Goal: Task Accomplishment & Management: Use online tool/utility

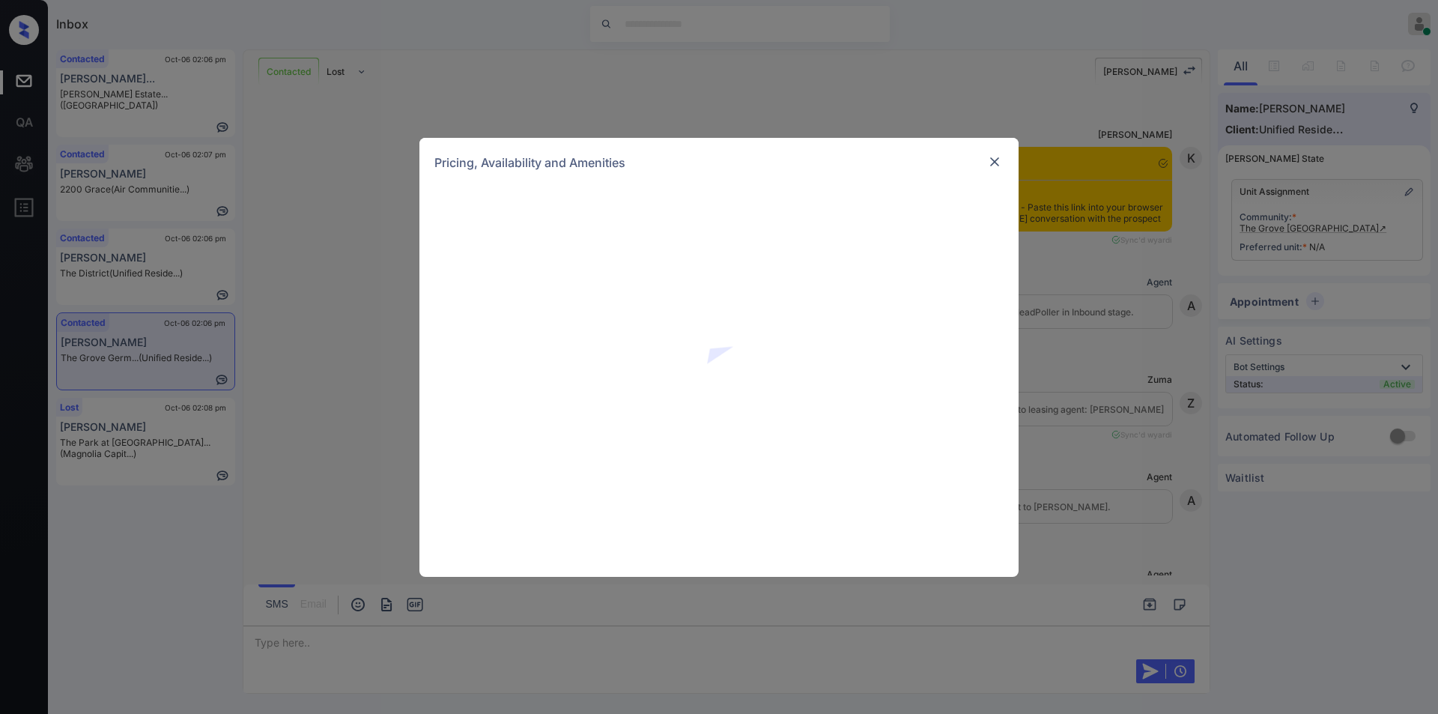
scroll to position [940, 0]
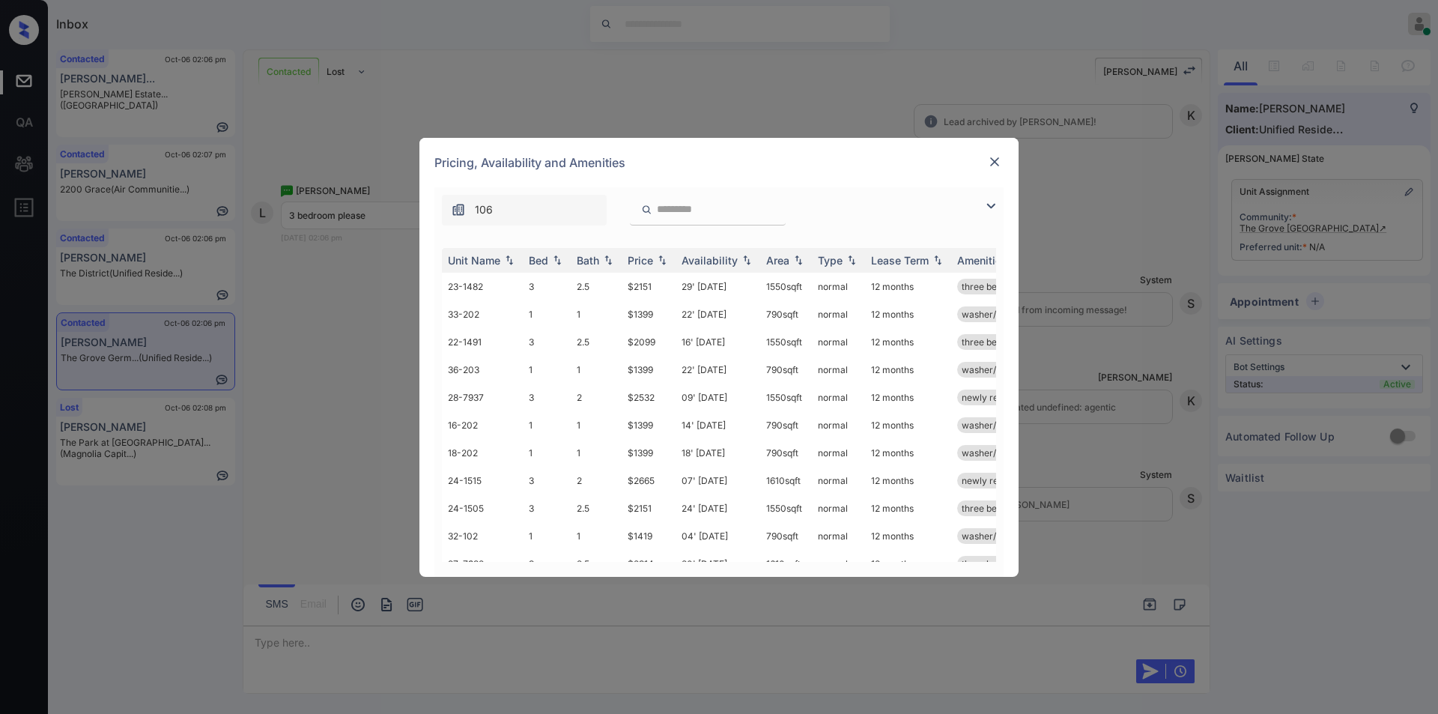
click at [988, 210] on img at bounding box center [991, 206] width 18 height 18
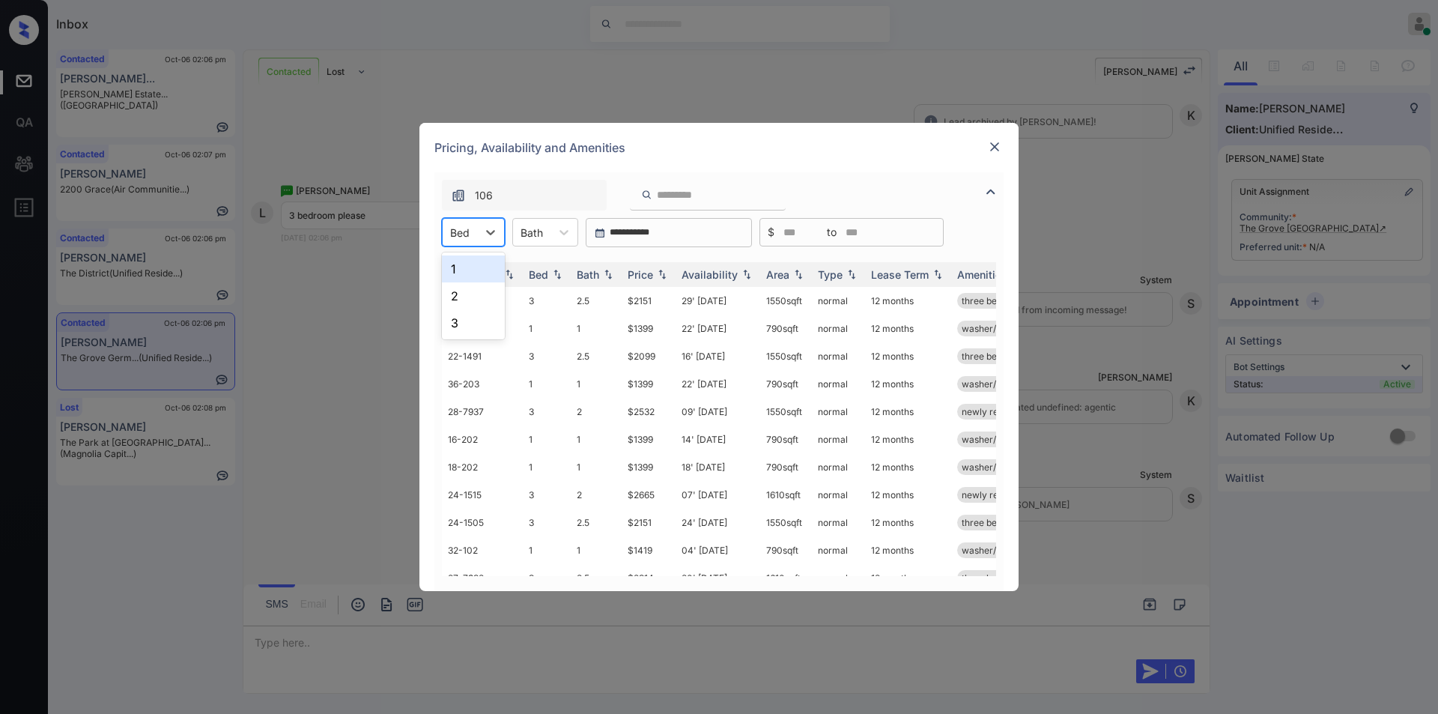
click at [464, 227] on div at bounding box center [459, 233] width 19 height 16
click at [452, 320] on div "3" at bounding box center [473, 322] width 63 height 27
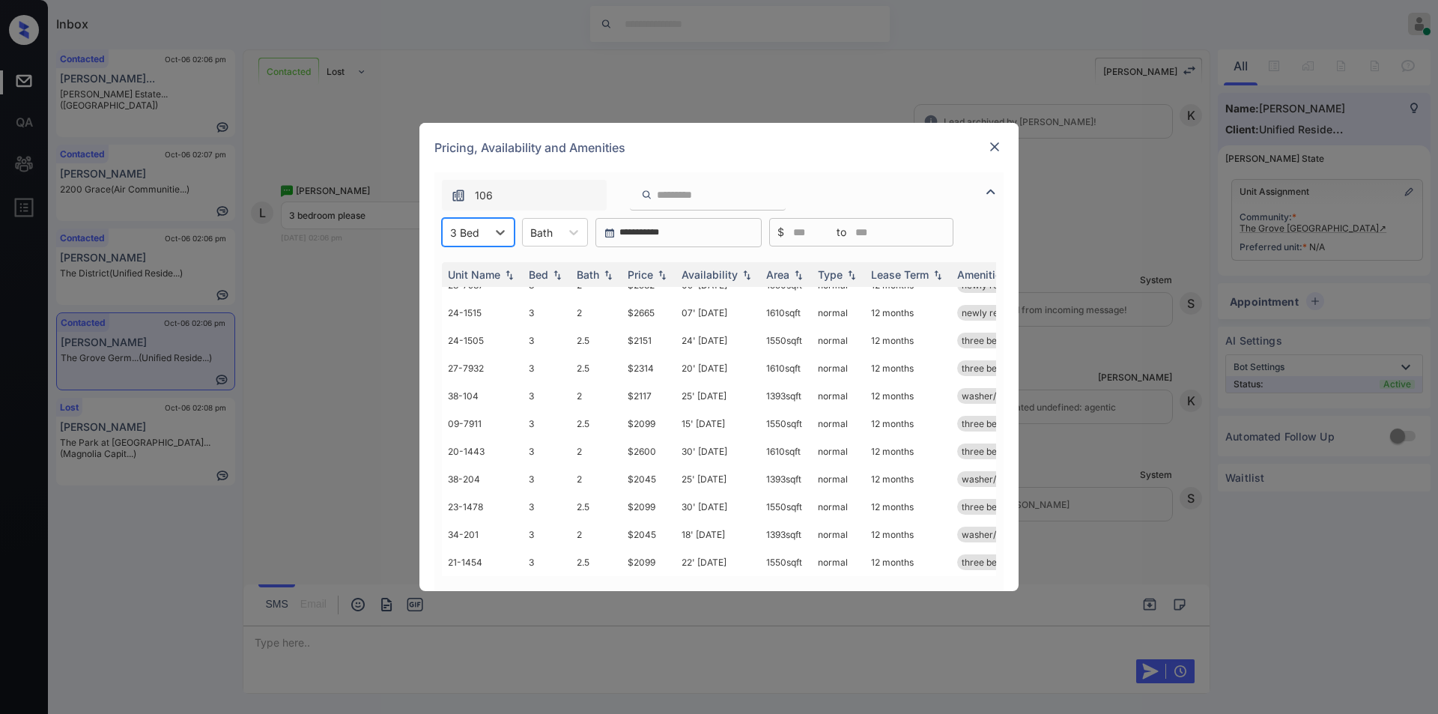
scroll to position [82, 0]
drag, startPoint x: 618, startPoint y: 557, endPoint x: 647, endPoint y: 544, distance: 31.9
click at [661, 549] on tr "21-1454 3 2.5 $2099 22' Oct 25 1550 sqft normal 12 months three bedroom t... wa…" at bounding box center [833, 562] width 783 height 28
copy tr "$2099"
click at [641, 548] on td "$2099" at bounding box center [649, 562] width 54 height 28
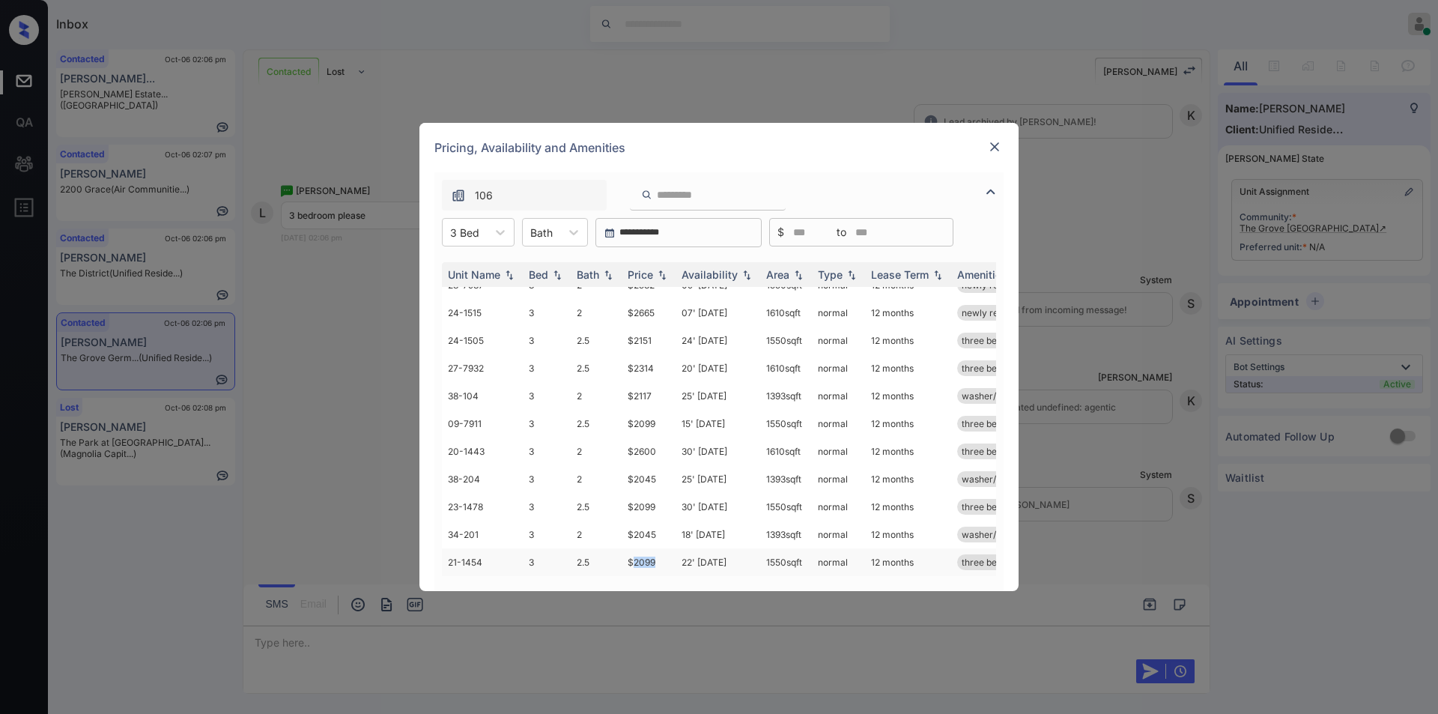
click at [641, 548] on td "$2099" at bounding box center [649, 562] width 54 height 28
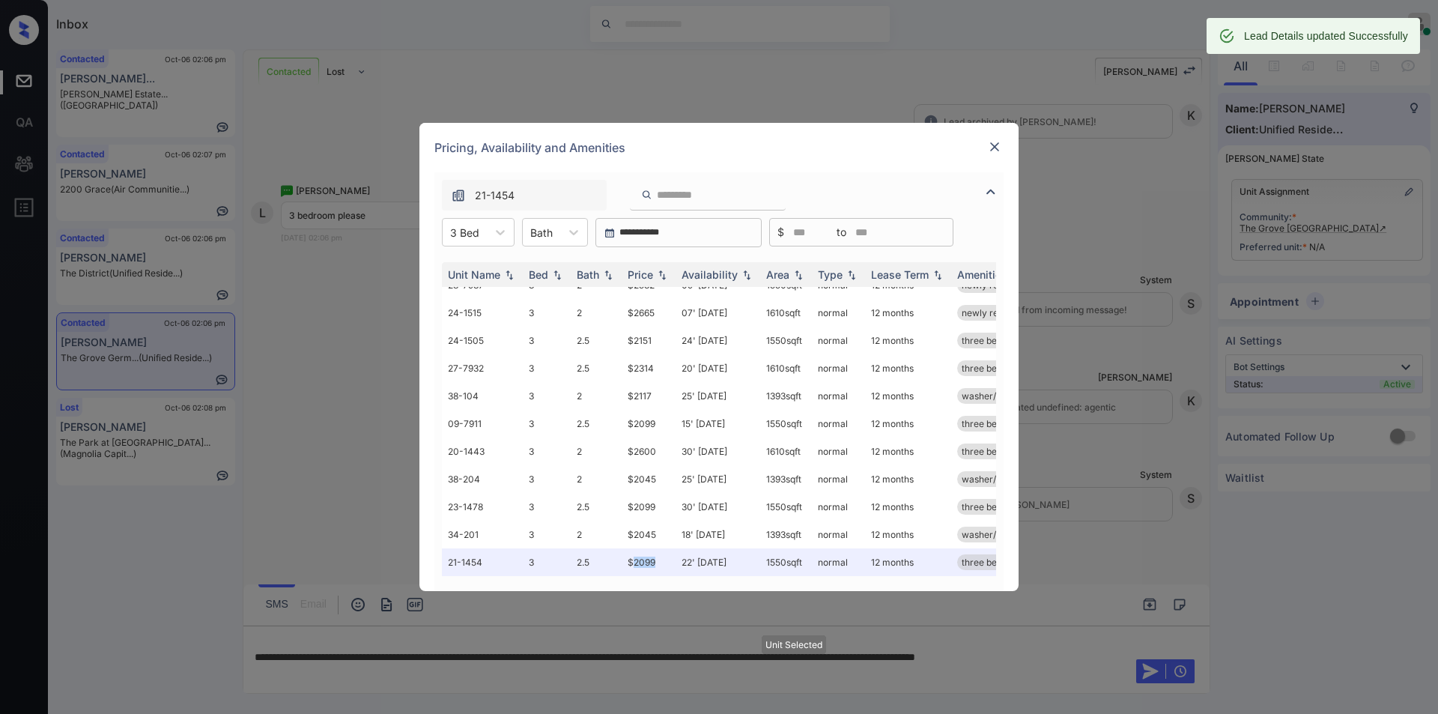
click at [996, 147] on img at bounding box center [994, 146] width 15 height 15
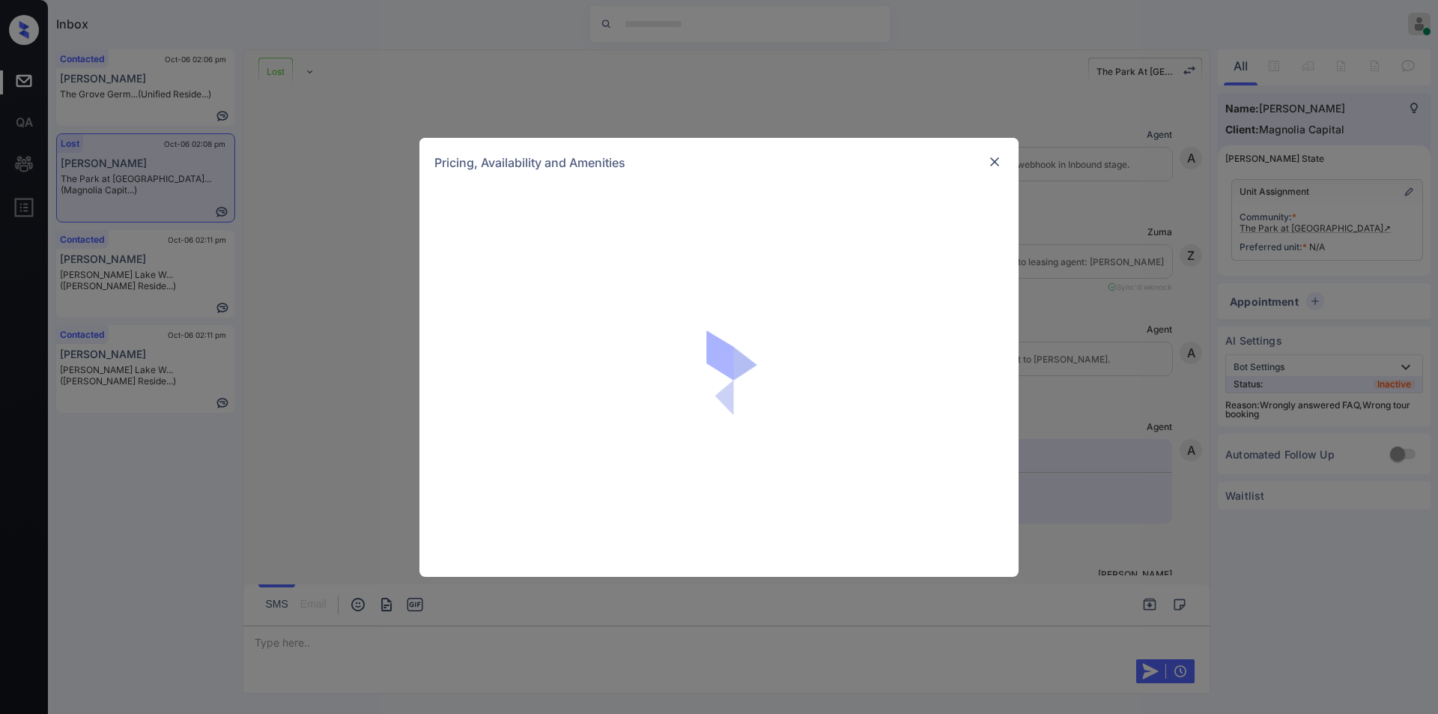
scroll to position [22756, 0]
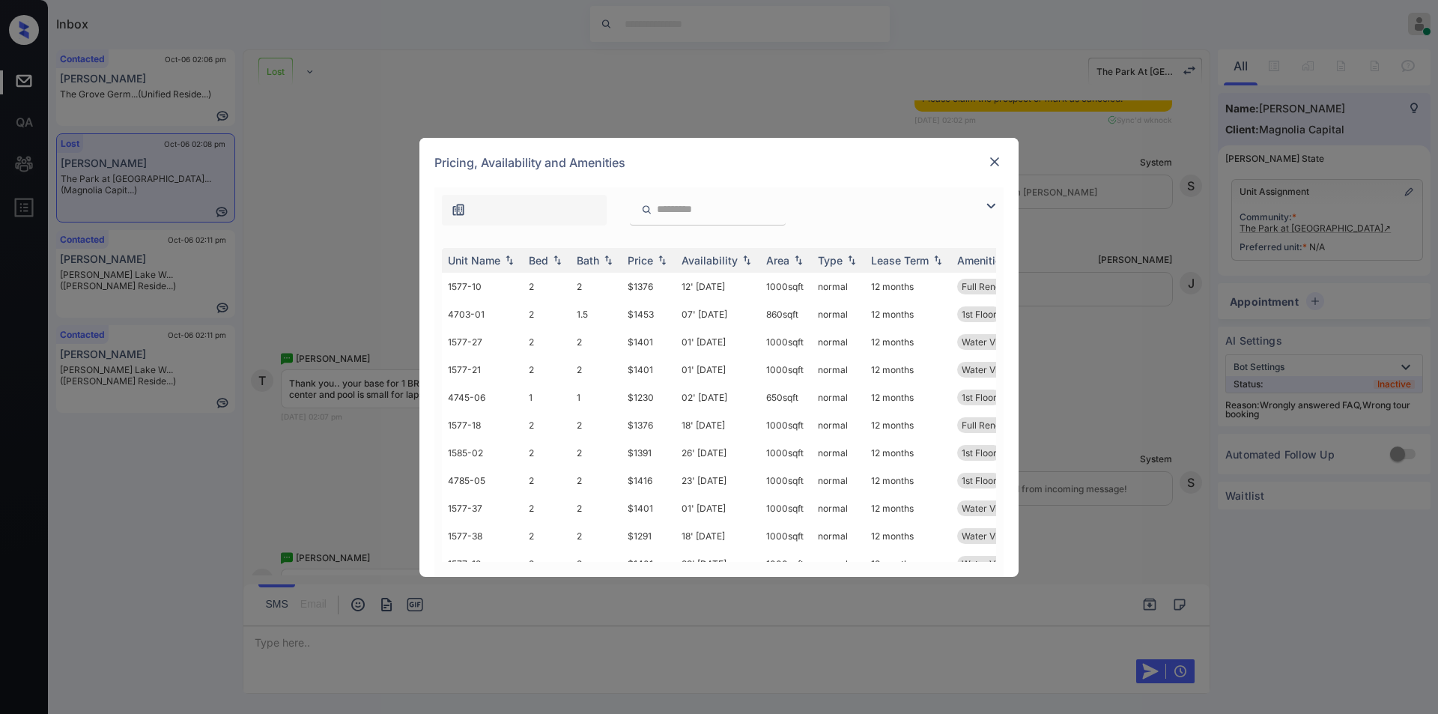
click at [991, 203] on img at bounding box center [991, 206] width 18 height 18
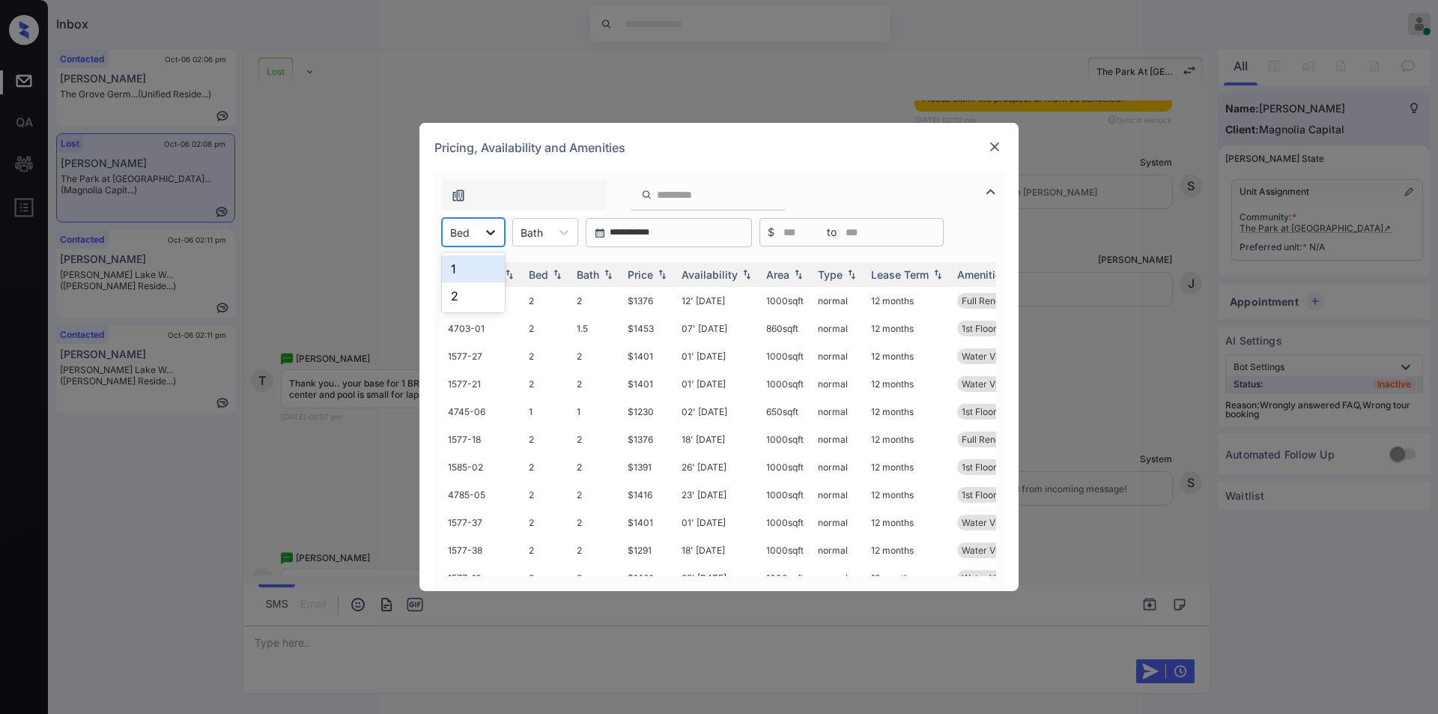
click at [487, 240] on div at bounding box center [490, 232] width 27 height 27
click at [458, 273] on div "1" at bounding box center [473, 268] width 63 height 27
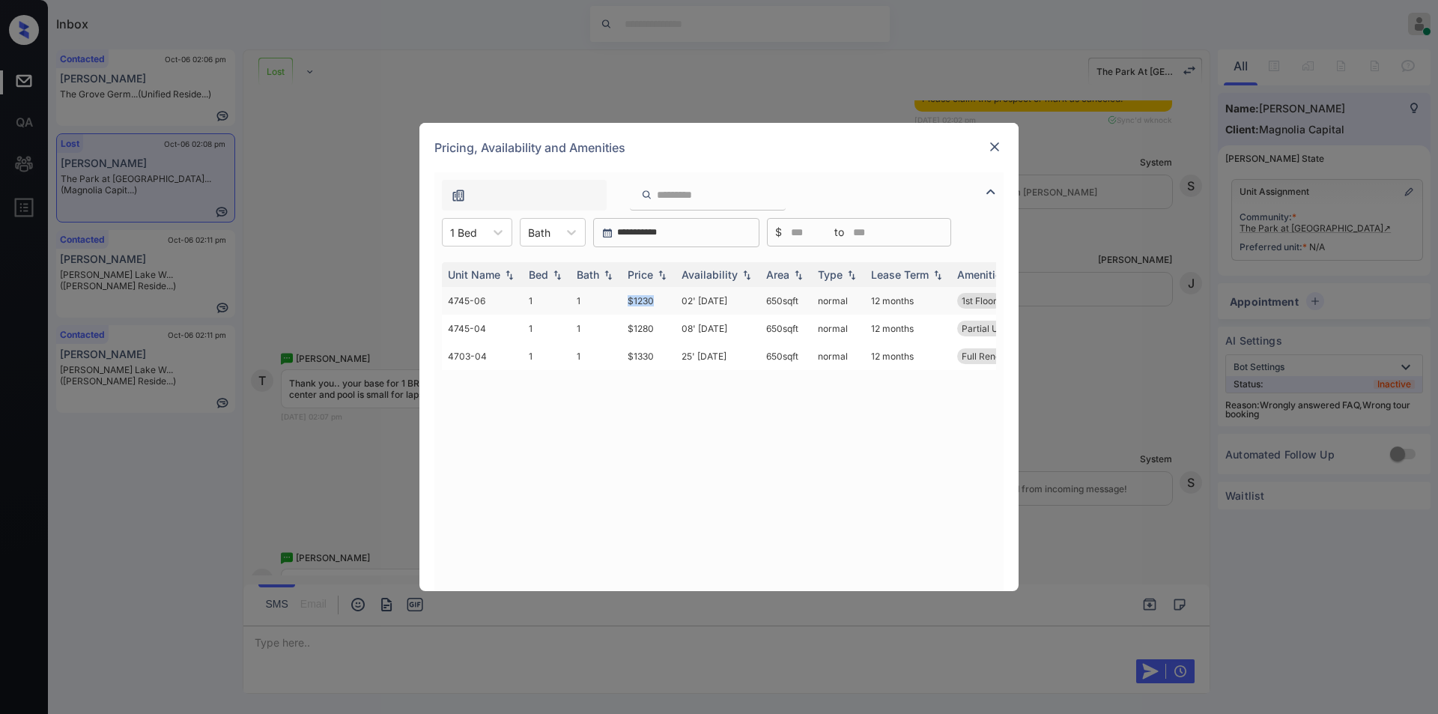
drag, startPoint x: 619, startPoint y: 301, endPoint x: 658, endPoint y: 295, distance: 40.1
click at [658, 295] on tr "4745-06 1 1 $1230 02' Nov 25 650 sqft normal 12 months 1st Floor" at bounding box center [833, 301] width 783 height 28
copy tr "$1230"
click at [991, 146] on img at bounding box center [994, 146] width 15 height 15
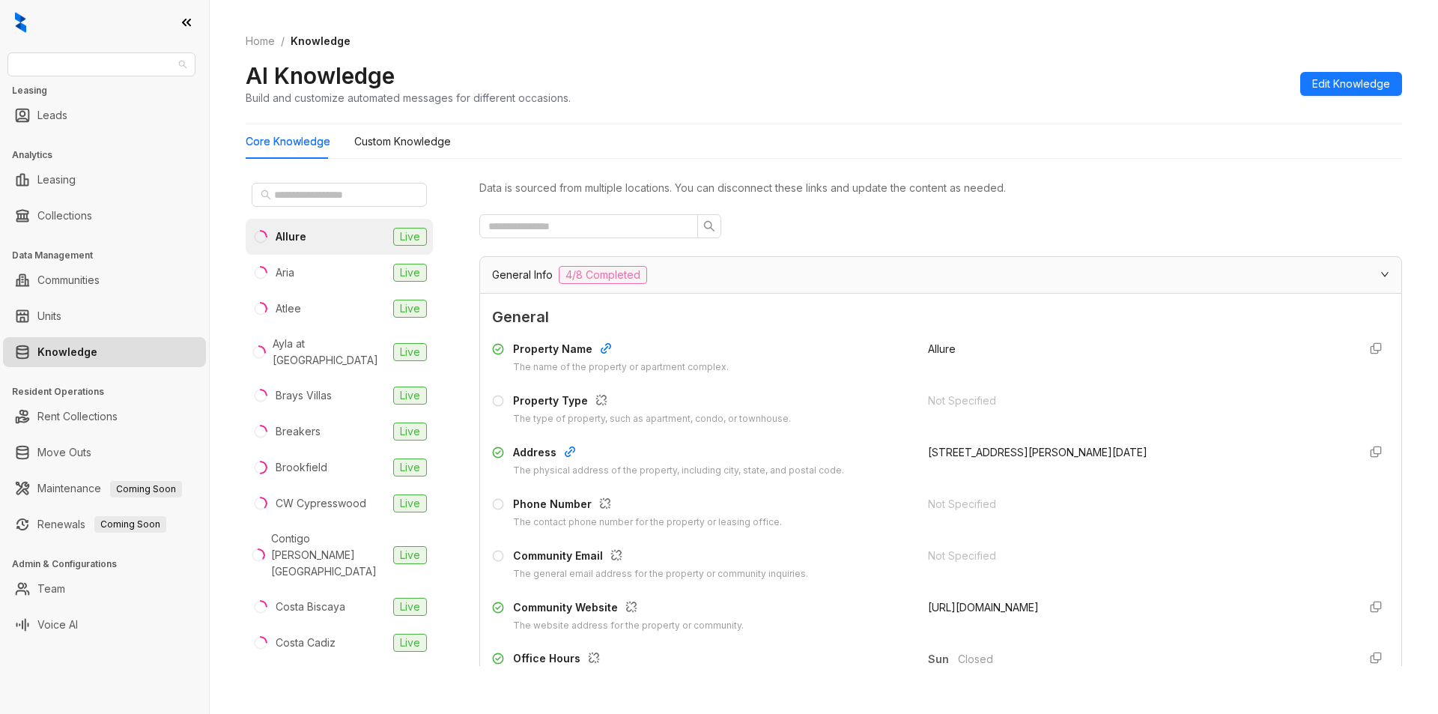
click at [156, 60] on span "United Apartment Group" at bounding box center [101, 64] width 170 height 22
type input "****"
click at [134, 85] on div "Magnolia Capital" at bounding box center [101, 94] width 182 height 24
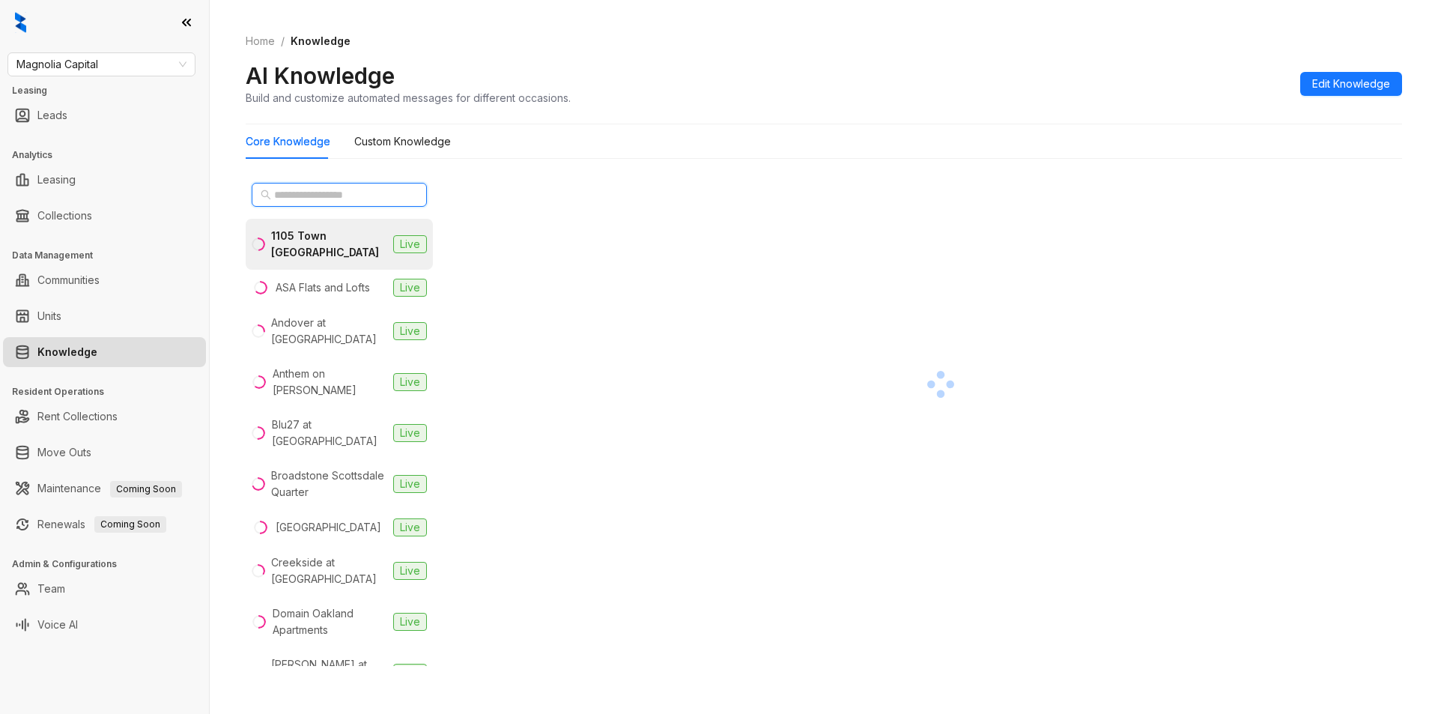
click at [320, 194] on input "text" at bounding box center [340, 194] width 132 height 16
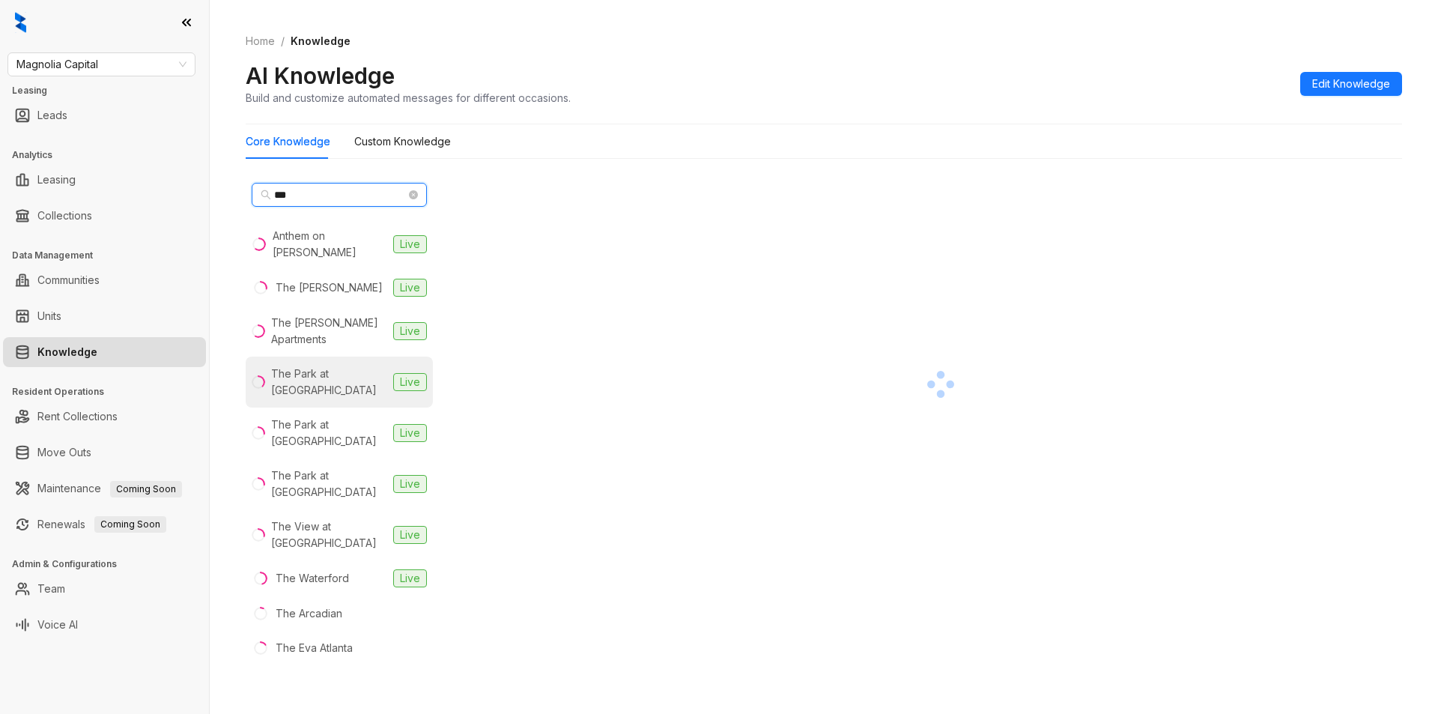
type input "***"
click at [326, 365] on div "The Park at Murano" at bounding box center [329, 381] width 116 height 33
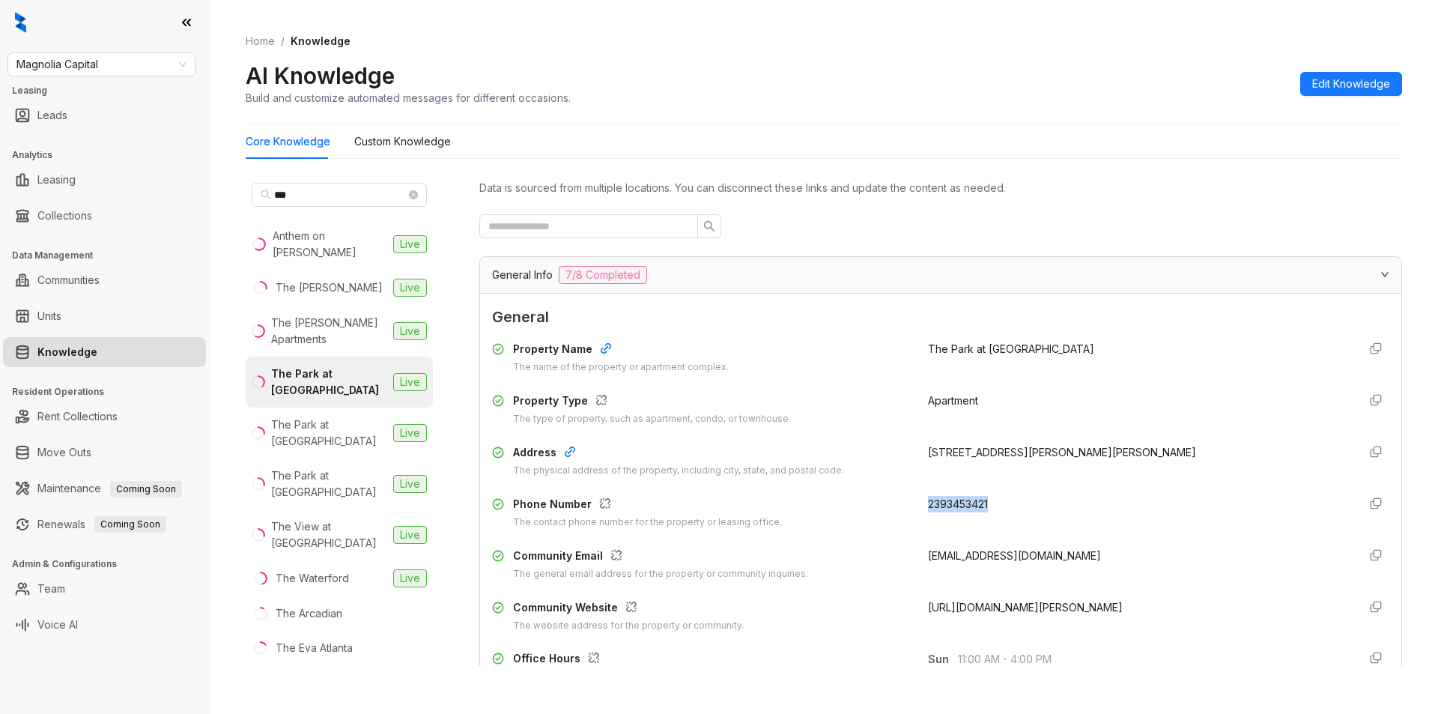
drag, startPoint x: 914, startPoint y: 504, endPoint x: 1003, endPoint y: 500, distance: 88.4
click at [1003, 500] on div "Phone Number The contact phone number for the property or leasing office. 23934…" at bounding box center [940, 513] width 897 height 34
copy span "2393453421"
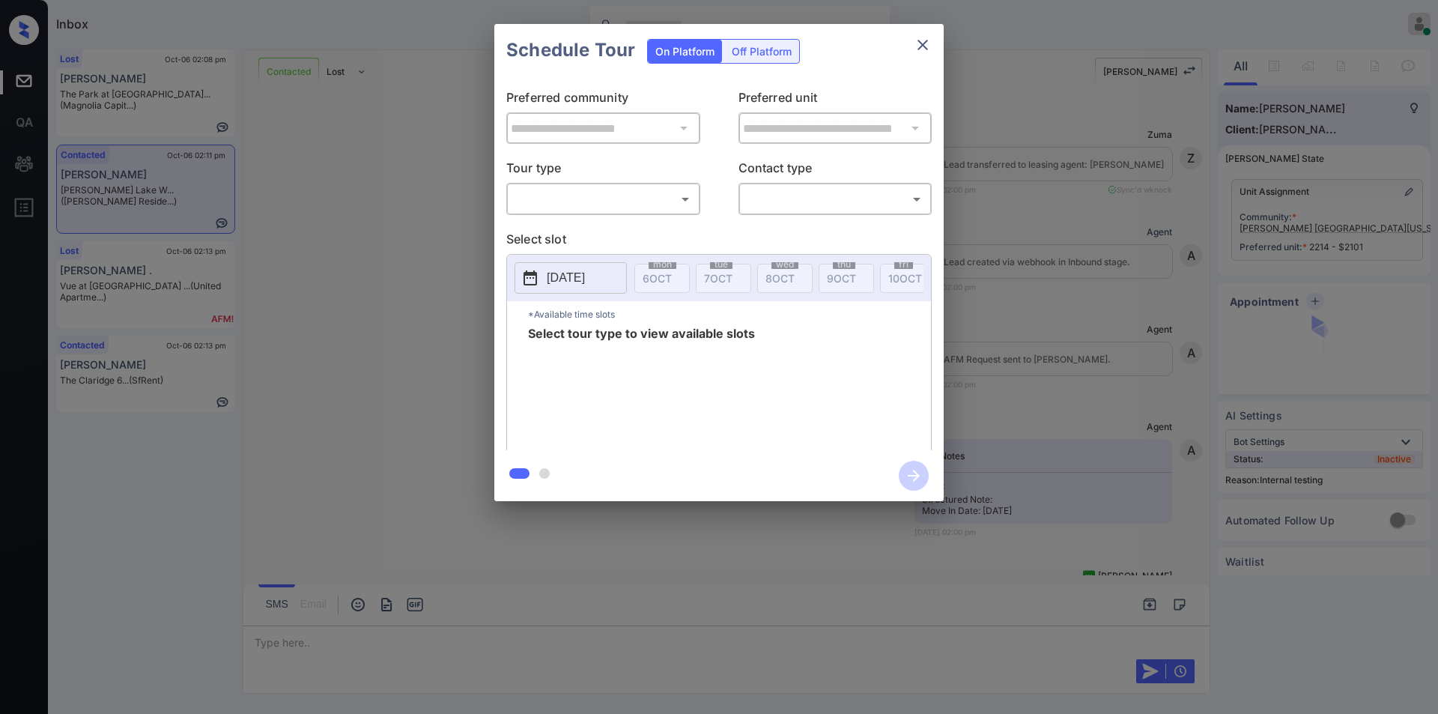
scroll to position [2471, 0]
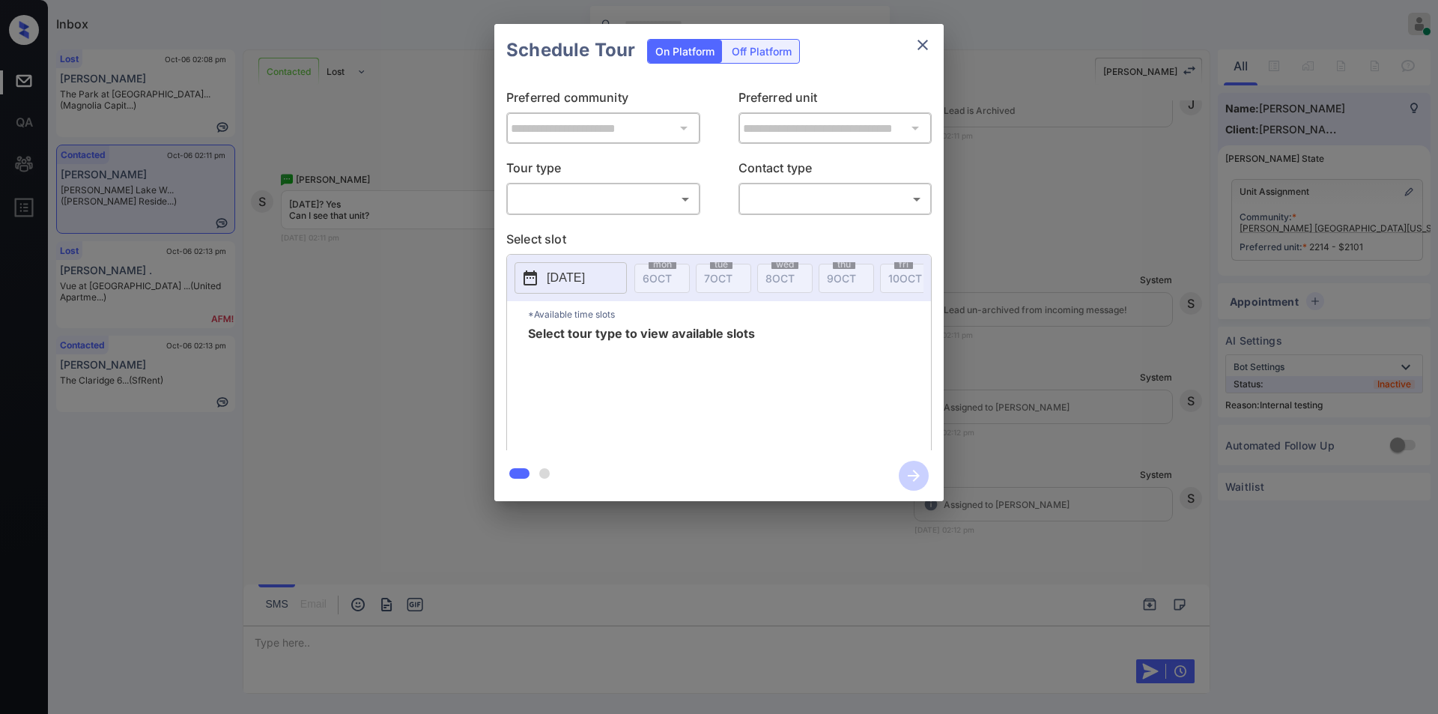
click at [593, 195] on body "Inbox Jiro Alonzo Online Set yourself offline Set yourself on break Profile Swi…" at bounding box center [719, 357] width 1438 height 714
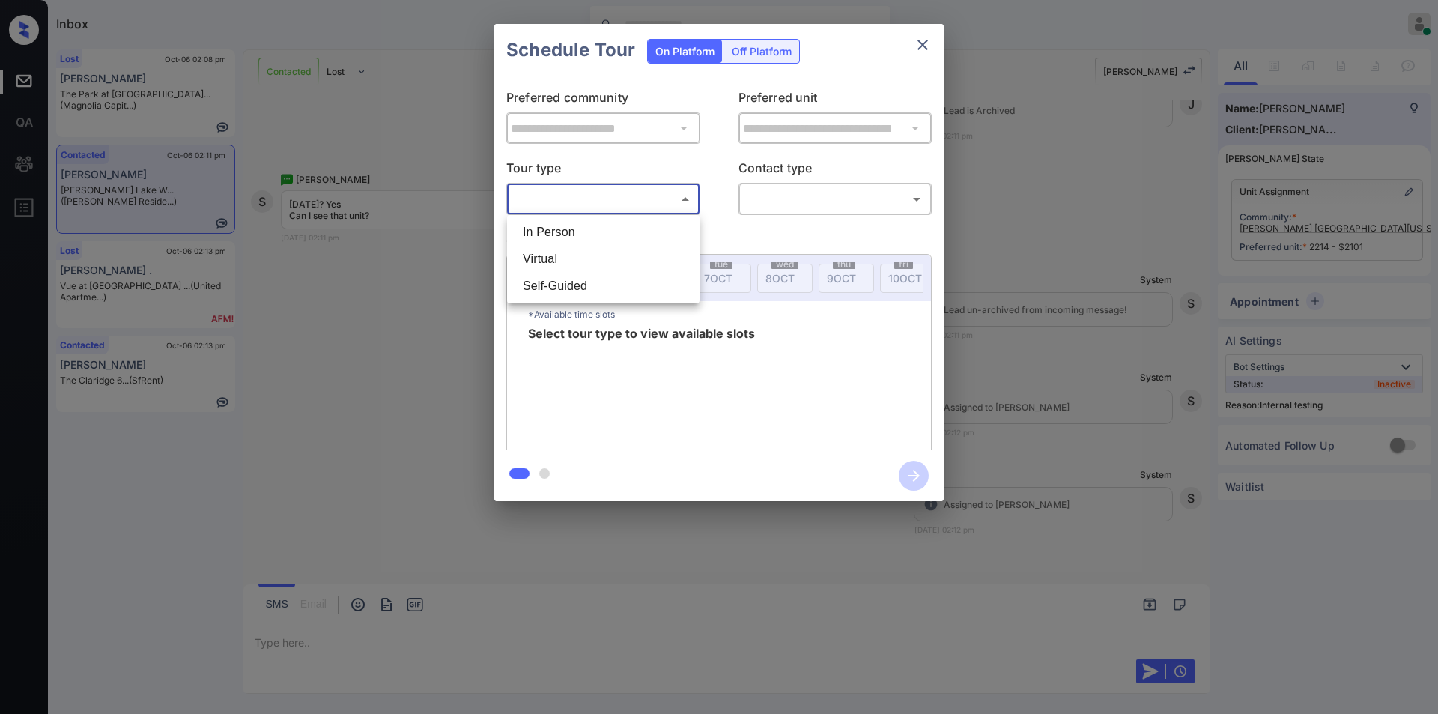
click at [581, 225] on li "In Person" at bounding box center [603, 232] width 185 height 27
type input "********"
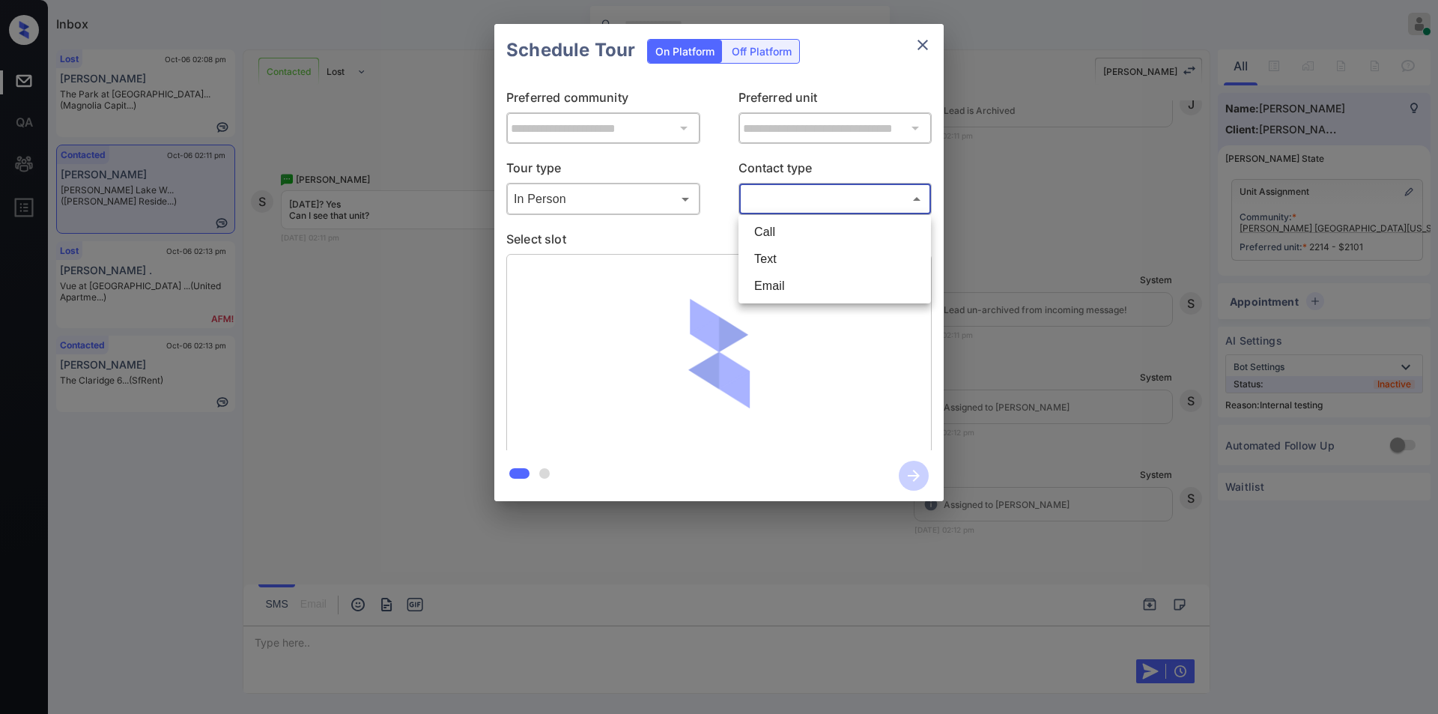
click at [779, 196] on body "Inbox Jiro Alonzo Online Set yourself offline Set yourself on break Profile Swi…" at bounding box center [719, 357] width 1438 height 714
click at [803, 256] on li "Text" at bounding box center [834, 259] width 185 height 27
type input "****"
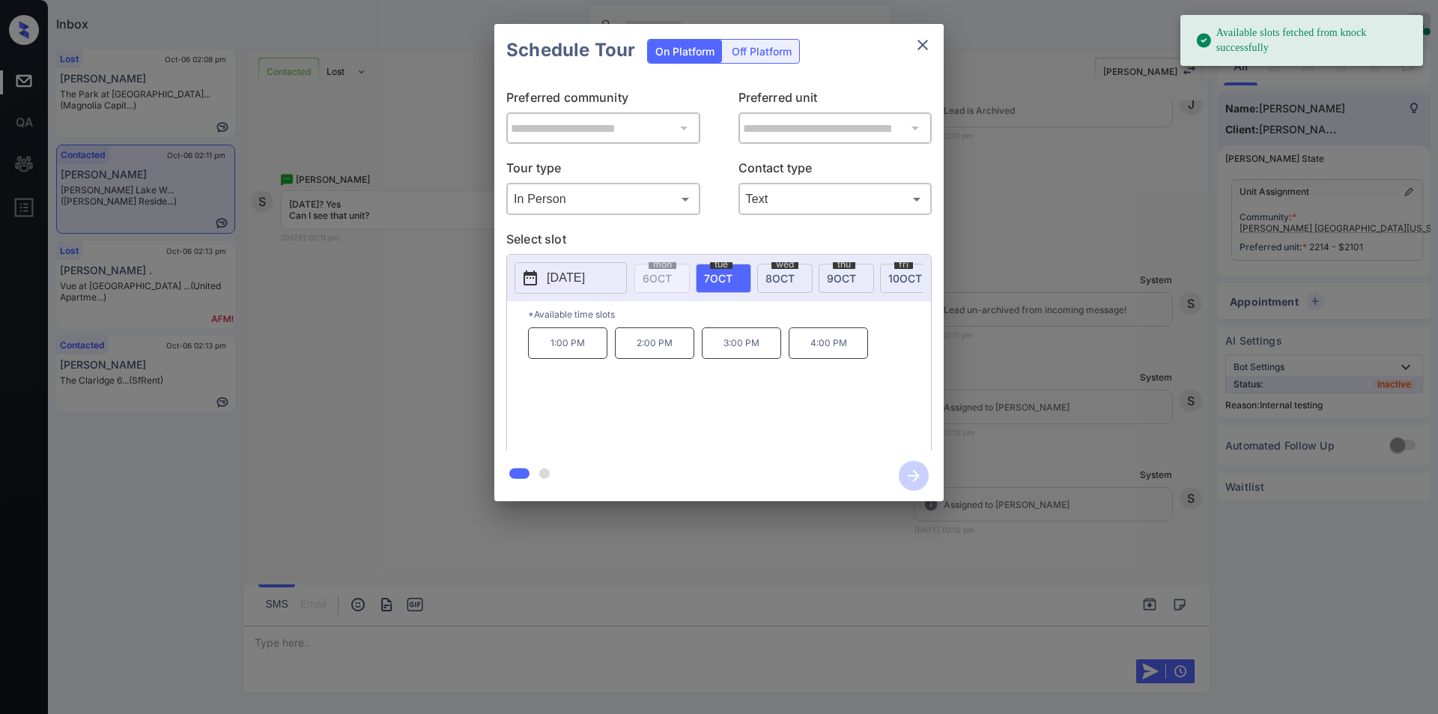
click at [844, 273] on span "9 OCT" at bounding box center [841, 278] width 29 height 13
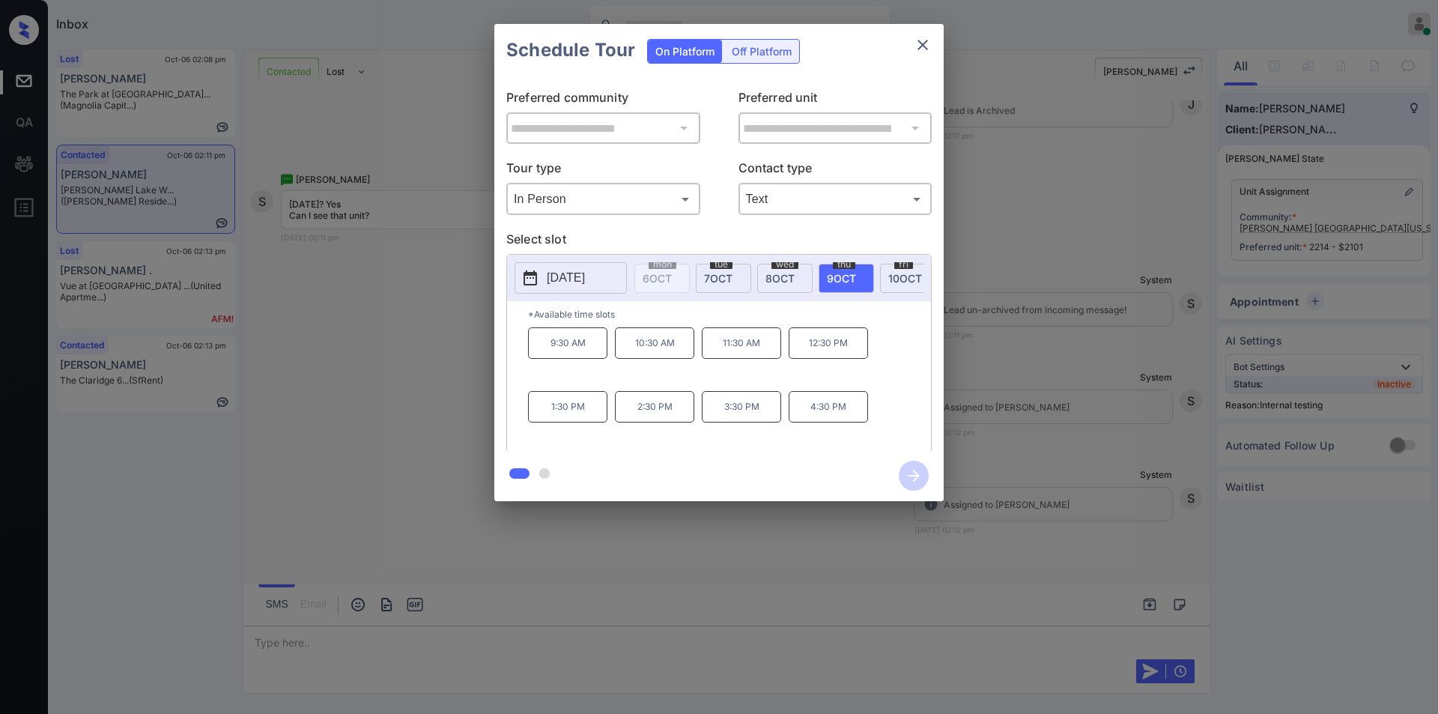
click at [342, 416] on div "**********" at bounding box center [719, 262] width 1438 height 525
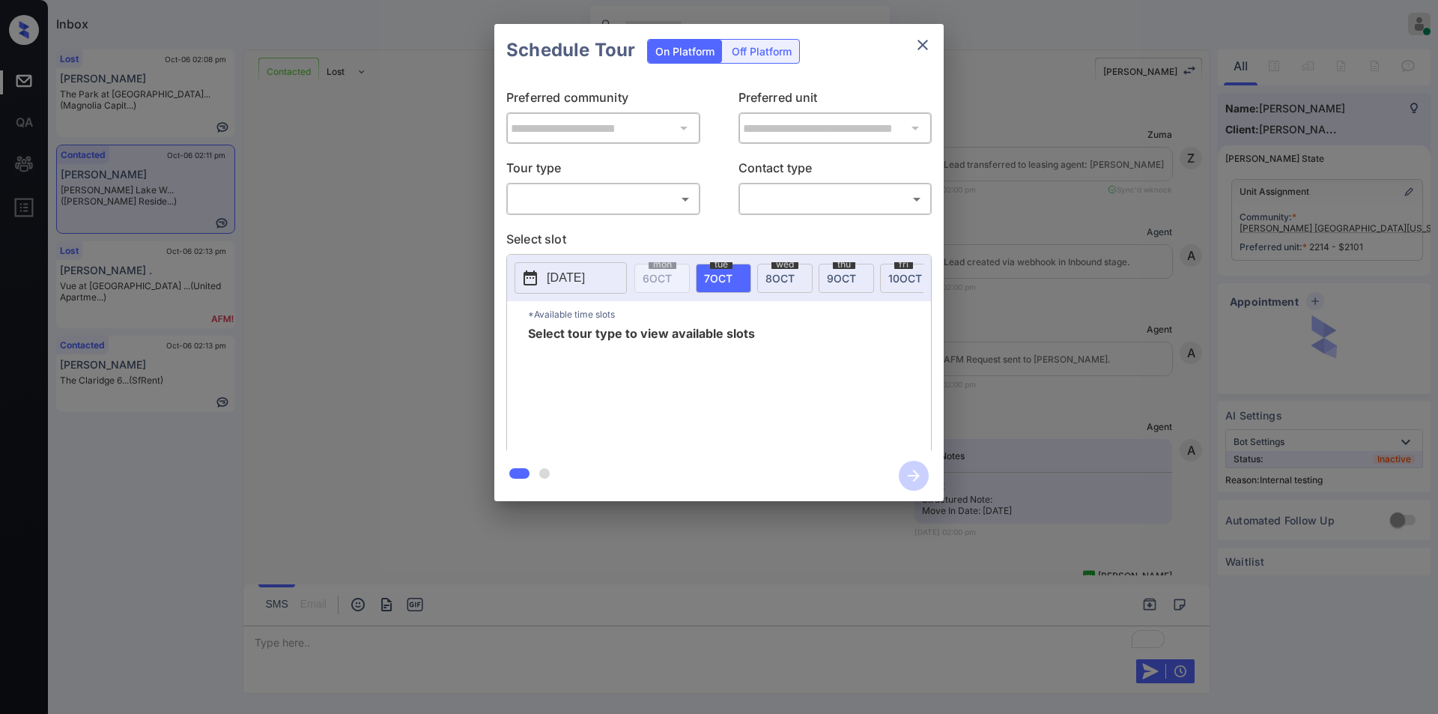
scroll to position [3425, 0]
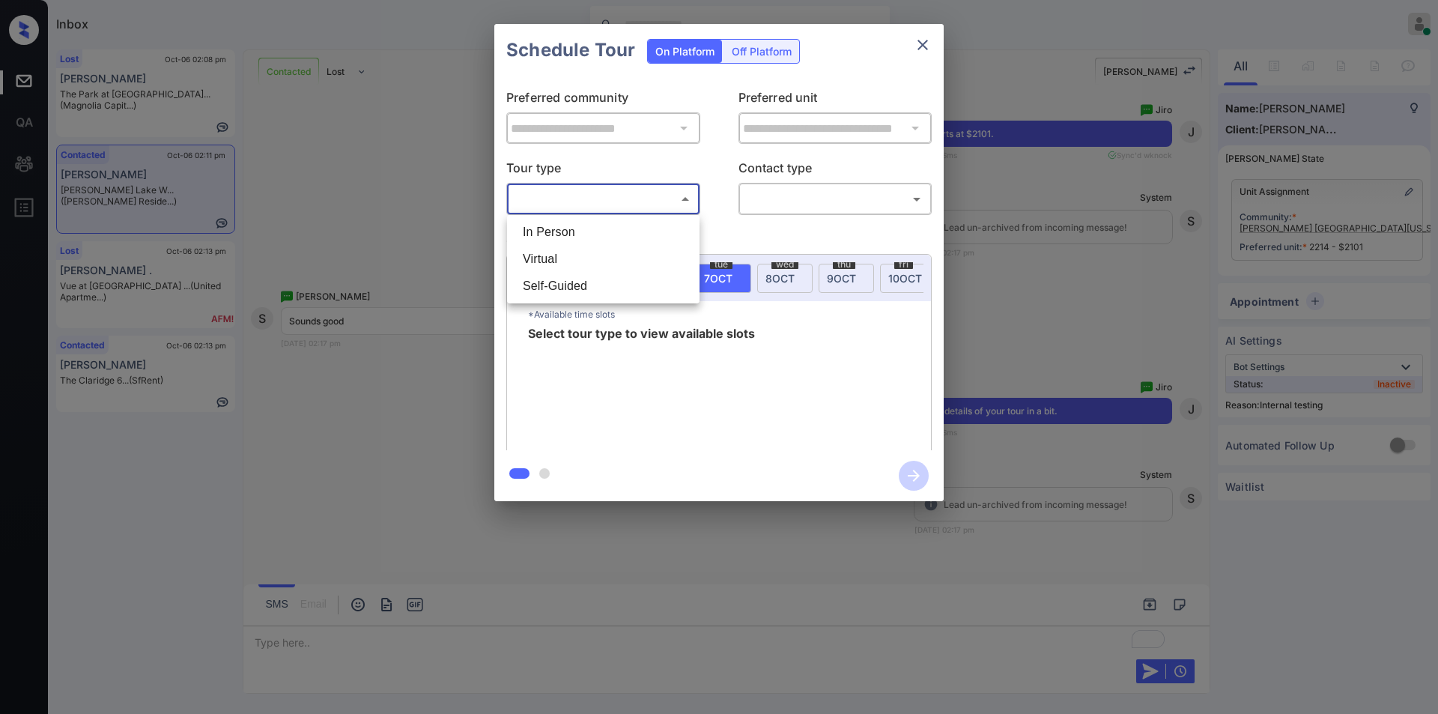
click at [604, 198] on body "Inbox [PERSON_NAME] Online Set yourself offline Set yourself on break Profile S…" at bounding box center [719, 357] width 1438 height 714
click at [582, 224] on li "In Person" at bounding box center [603, 232] width 185 height 27
type input "********"
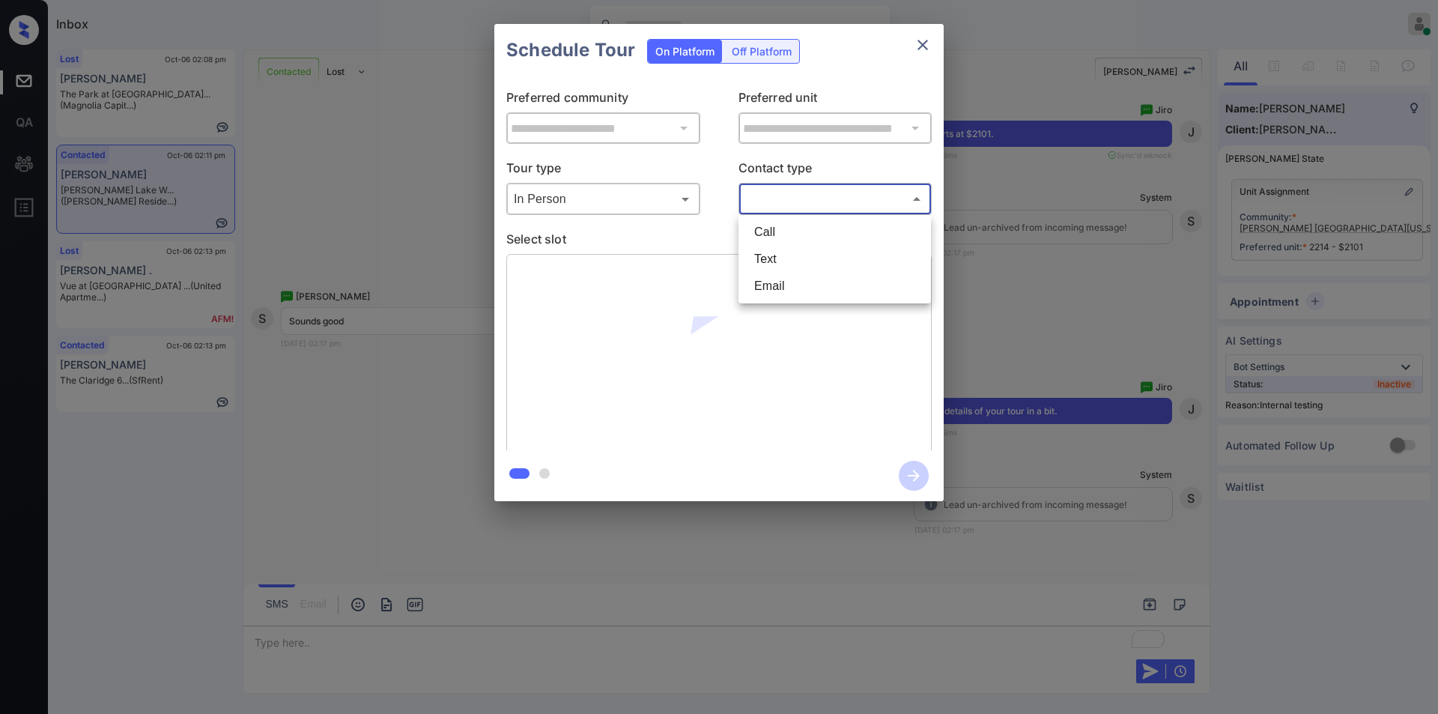
click at [794, 189] on body "Inbox [PERSON_NAME] Online Set yourself offline Set yourself on break Profile S…" at bounding box center [719, 357] width 1438 height 714
click at [773, 252] on li "Text" at bounding box center [834, 259] width 185 height 27
type input "****"
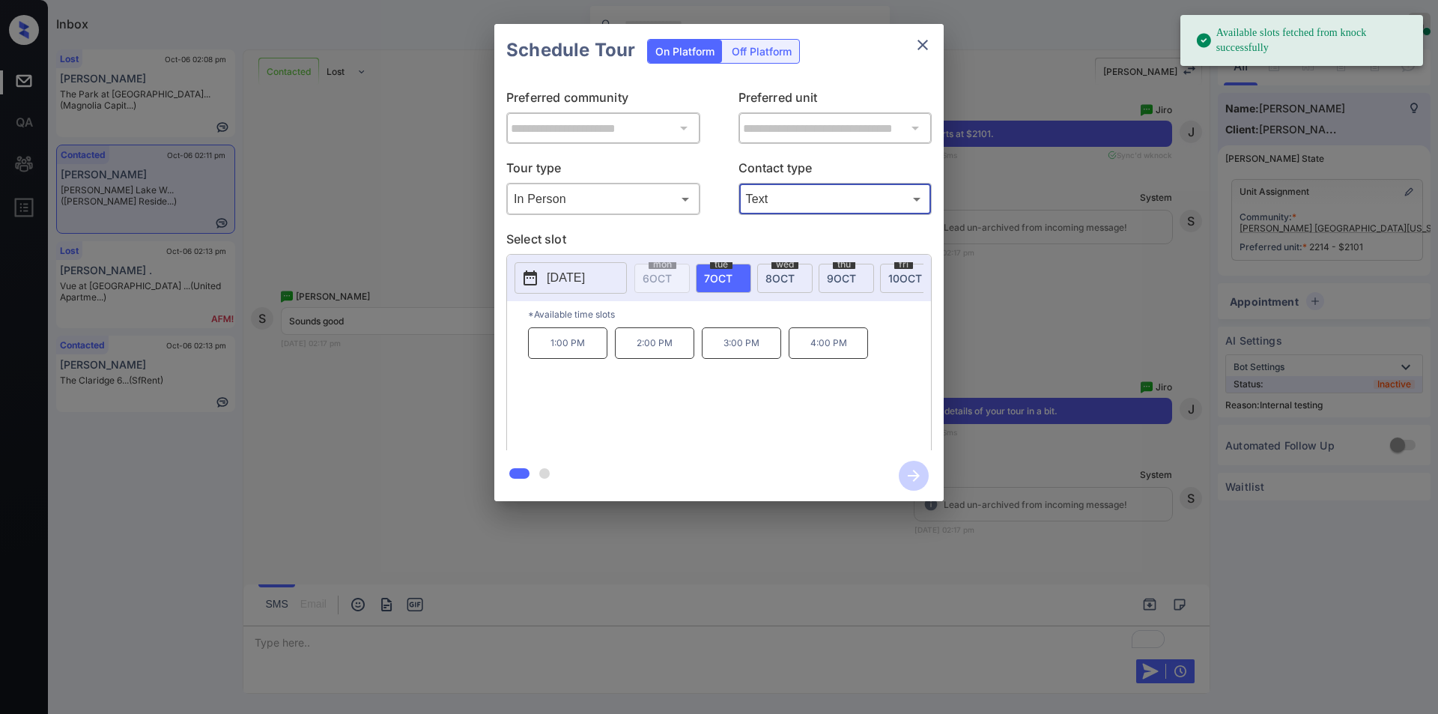
click at [585, 276] on p "[DATE]" at bounding box center [566, 278] width 38 height 18
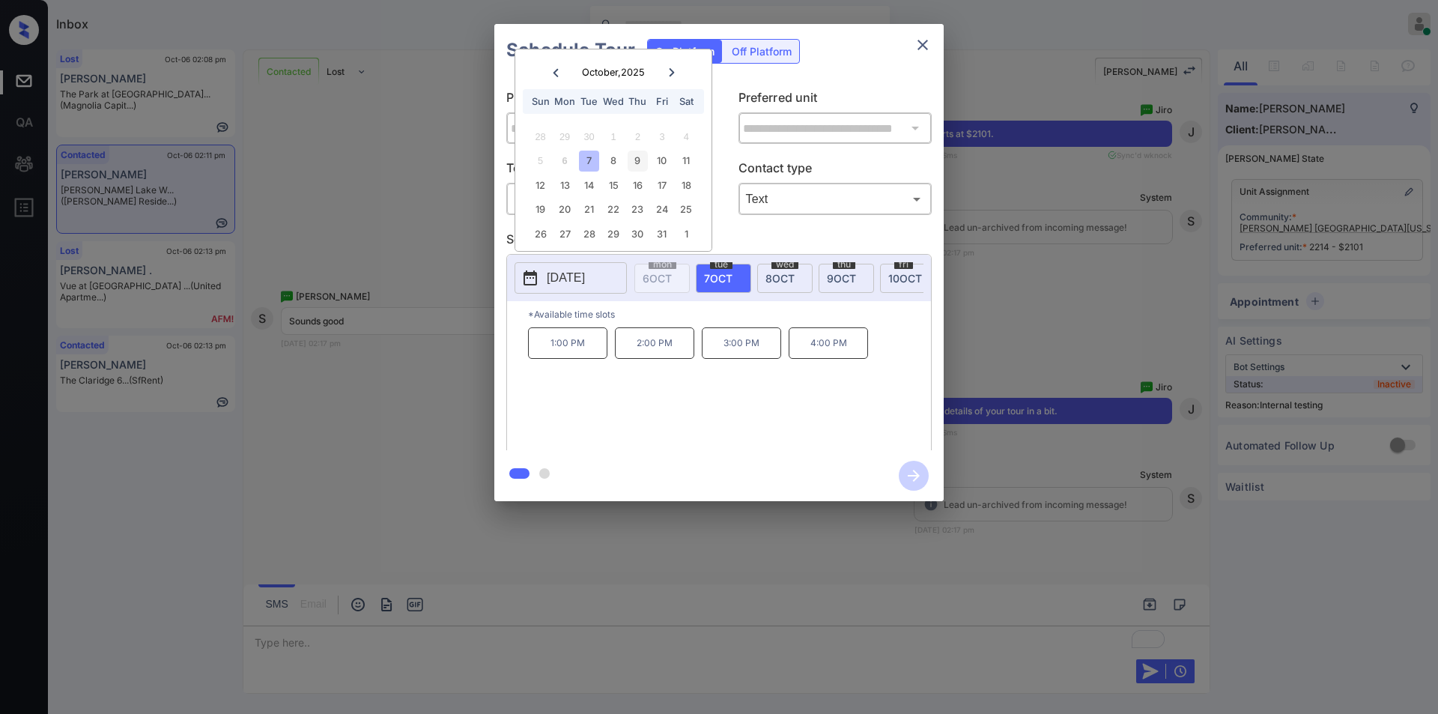
click at [637, 158] on div "9" at bounding box center [638, 161] width 20 height 20
click at [834, 421] on p "4:30 PM" at bounding box center [827, 406] width 79 height 31
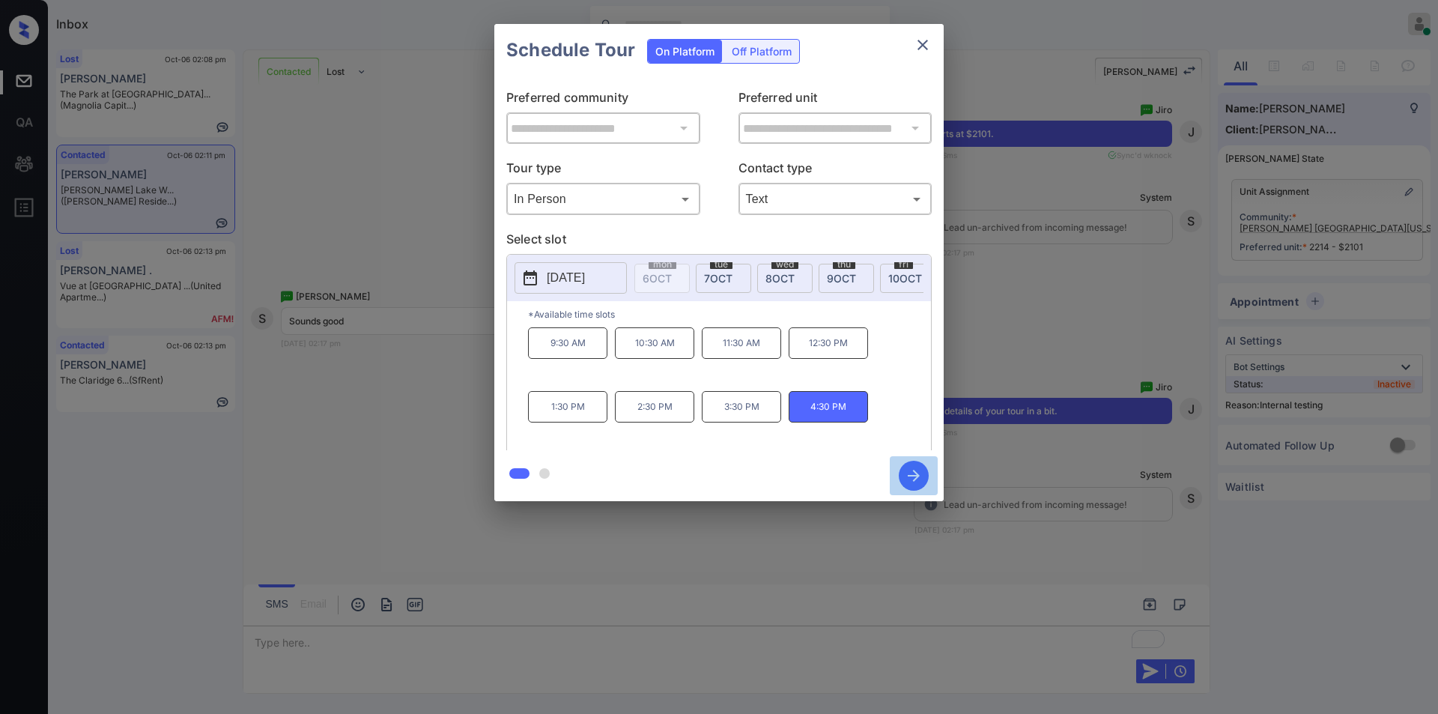
click at [917, 467] on icon "button" at bounding box center [914, 476] width 30 height 30
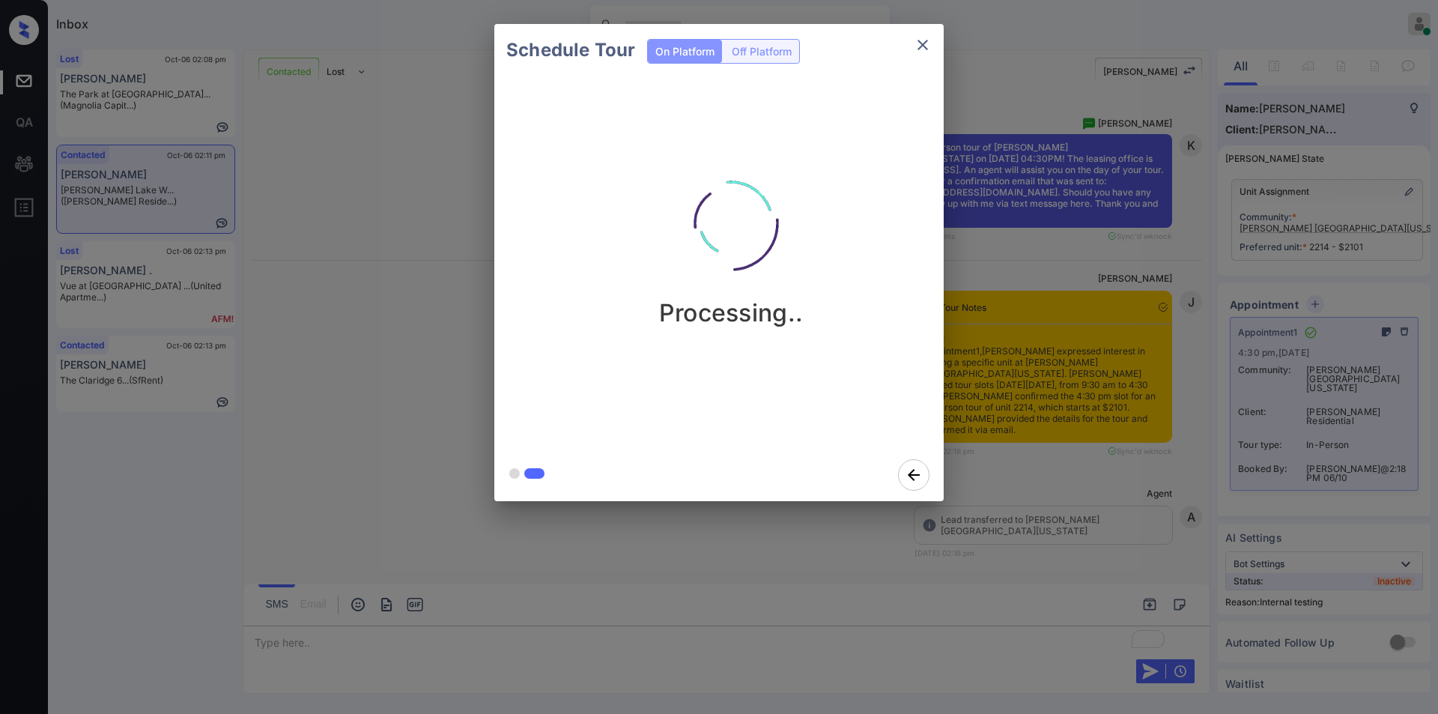
scroll to position [4069, 0]
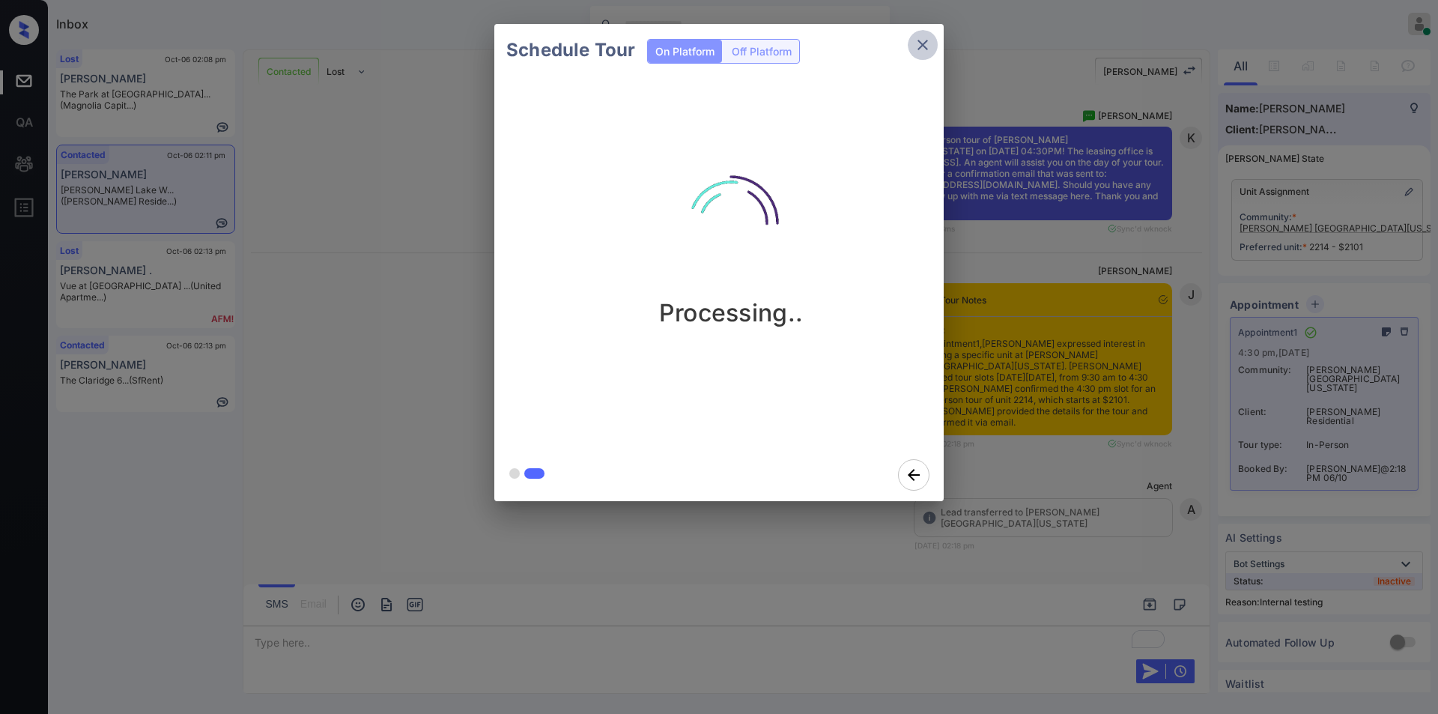
click at [929, 46] on icon "close" at bounding box center [923, 45] width 18 height 18
